Goal: Navigation & Orientation: Understand site structure

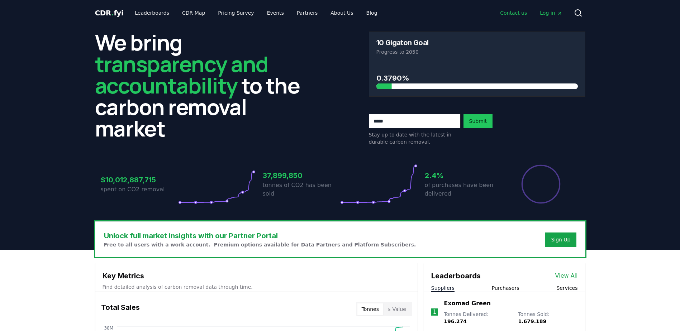
click at [511, 11] on link "Contact us" at bounding box center [513, 12] width 38 height 13
click at [328, 15] on link "About Us" at bounding box center [342, 12] width 34 height 13
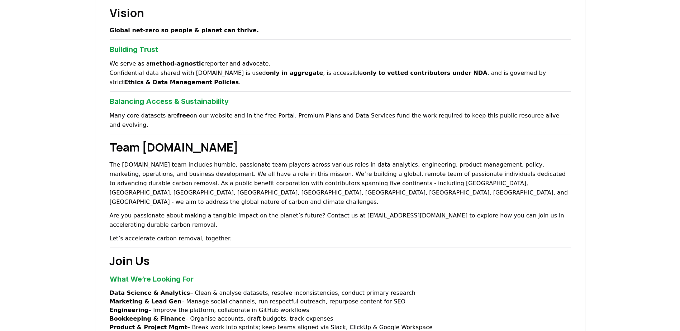
scroll to position [555, 0]
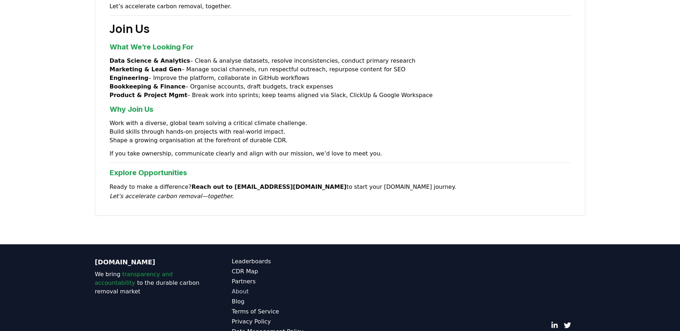
click at [240, 287] on link "About" at bounding box center [286, 291] width 108 height 9
click at [244, 287] on link "About" at bounding box center [286, 291] width 108 height 9
click at [256, 257] on link "Leaderboards" at bounding box center [286, 261] width 108 height 9
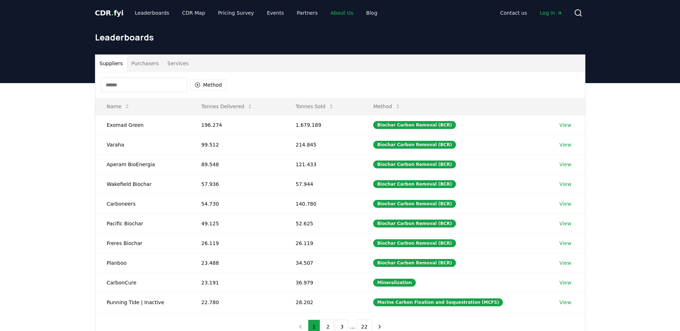
click at [325, 14] on link "About Us" at bounding box center [342, 12] width 34 height 13
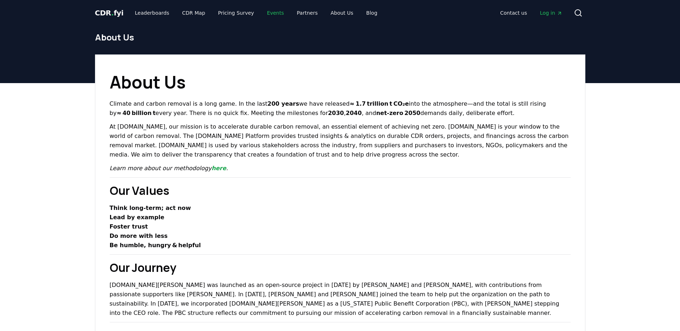
click at [262, 11] on link "Events" at bounding box center [275, 12] width 28 height 13
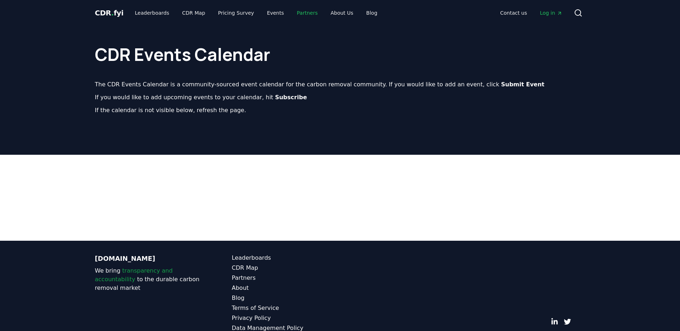
click at [291, 15] on link "Partners" at bounding box center [307, 12] width 32 height 13
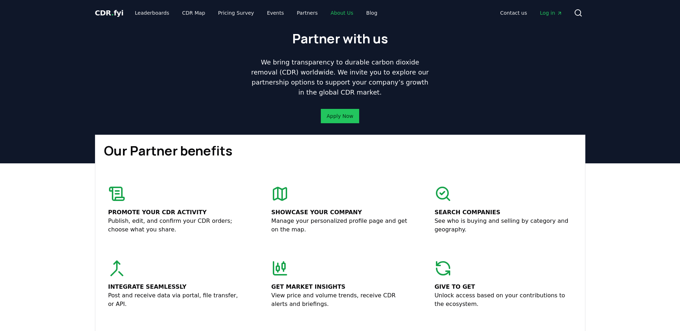
click at [326, 12] on link "About Us" at bounding box center [342, 12] width 34 height 13
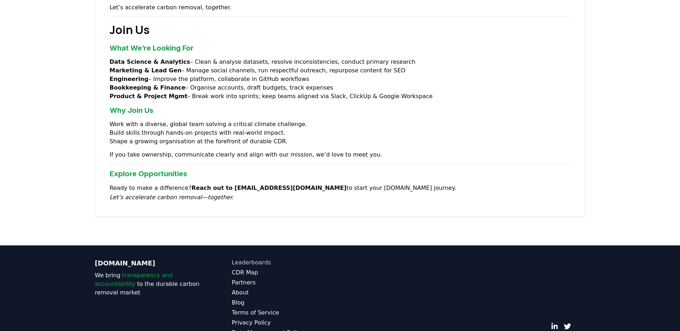
scroll to position [555, 0]
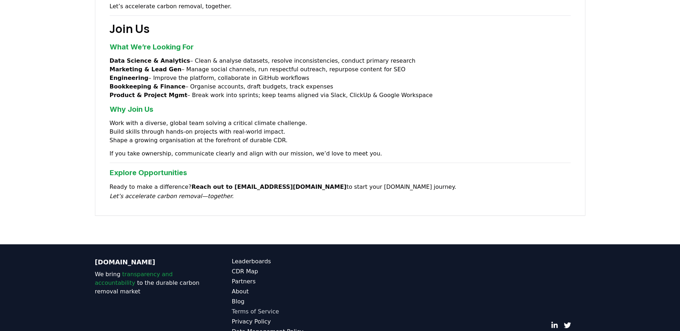
click at [260, 307] on link "Terms of Service" at bounding box center [286, 311] width 108 height 9
